Goal: Transaction & Acquisition: Purchase product/service

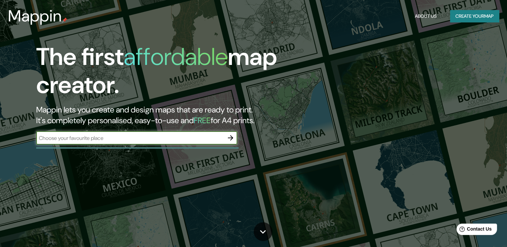
click at [151, 141] on input "text" at bounding box center [130, 138] width 188 height 8
type input "[GEOGRAPHIC_DATA][PERSON_NAME], [GEOGRAPHIC_DATA] [GEOGRAPHIC_DATA]"
click at [230, 139] on icon "button" at bounding box center [231, 138] width 8 height 8
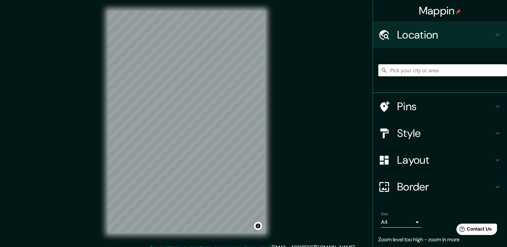
click at [311, 4] on div "Mappin Location Pins Style Layout Border Choose a border. Hint : you can make l…" at bounding box center [253, 127] width 507 height 255
click at [390, 5] on div "Mappin Location Pins Style Layout Border Choose a border. Hint : you can make l…" at bounding box center [253, 127] width 507 height 255
click at [353, 114] on div "Mappin Location Pins Style Layout Border Choose a border. Hint : you can make l…" at bounding box center [253, 127] width 507 height 255
click at [323, 102] on div "Mappin Location Pins Style Layout Border Choose a border. Hint : you can make l…" at bounding box center [253, 127] width 507 height 255
